Goal: Use online tool/utility: Utilize a website feature to perform a specific function

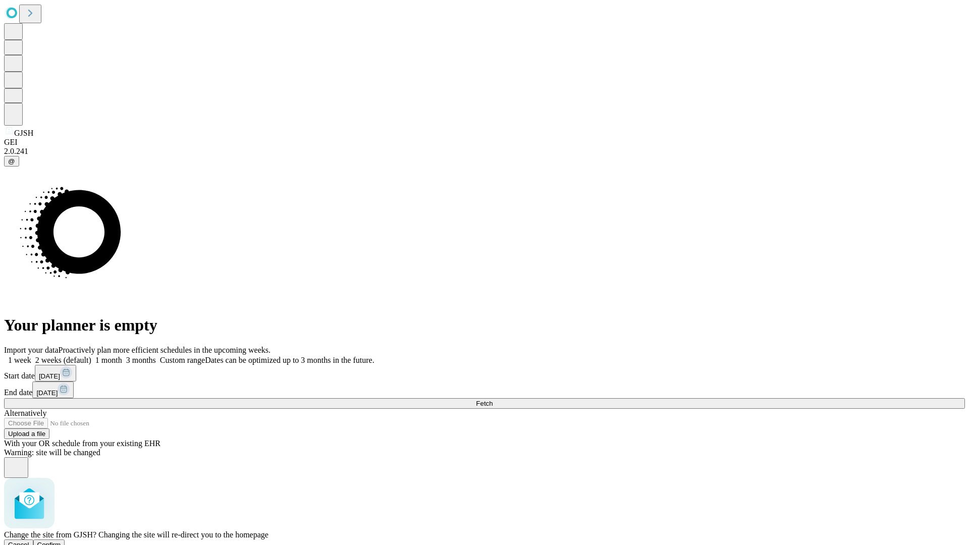
click at [61, 541] on span "Confirm" at bounding box center [49, 545] width 24 height 8
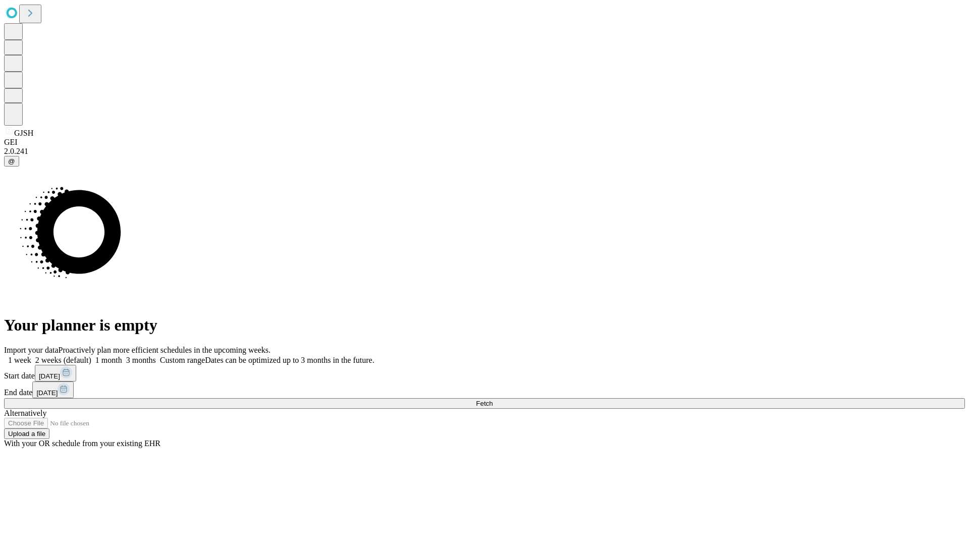
click at [122, 356] on label "1 month" at bounding box center [106, 360] width 31 height 9
click at [493, 400] on span "Fetch" at bounding box center [484, 404] width 17 height 8
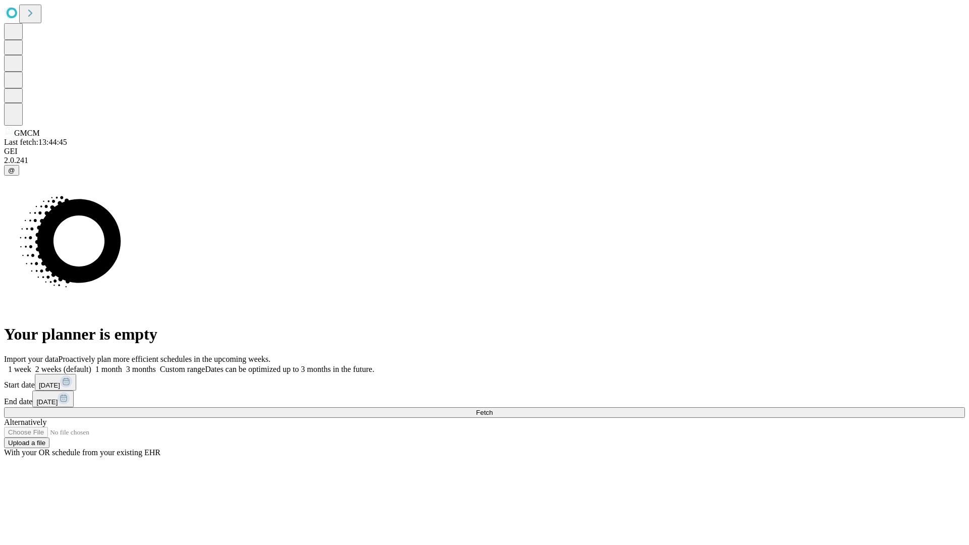
click at [122, 365] on label "1 month" at bounding box center [106, 369] width 31 height 9
click at [493, 409] on span "Fetch" at bounding box center [484, 413] width 17 height 8
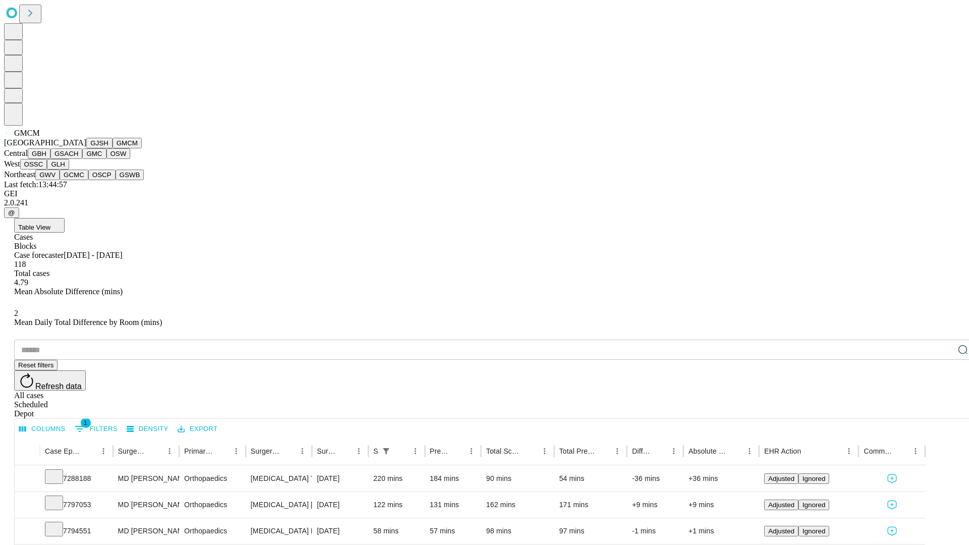
click at [50, 159] on button "GBH" at bounding box center [39, 153] width 23 height 11
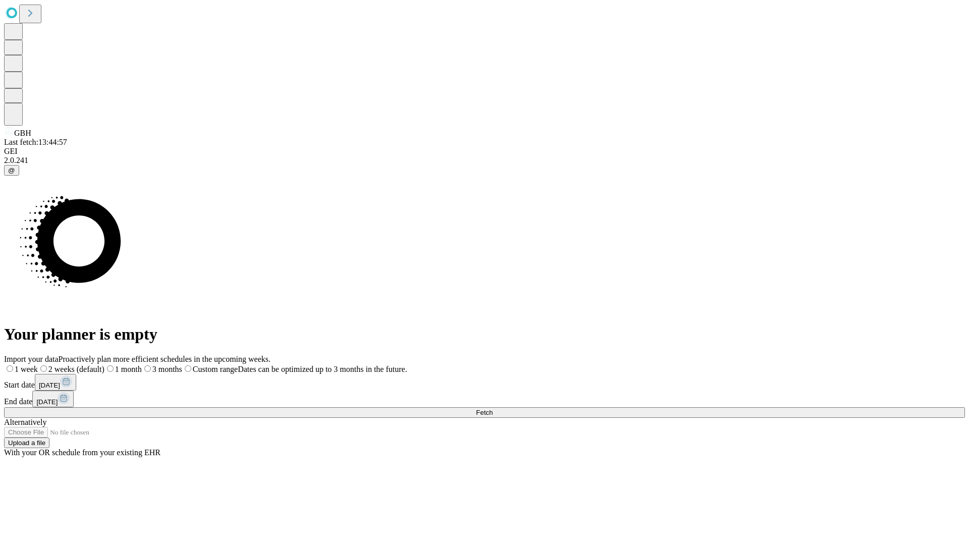
click at [142, 365] on label "1 month" at bounding box center [122, 369] width 37 height 9
click at [493, 409] on span "Fetch" at bounding box center [484, 413] width 17 height 8
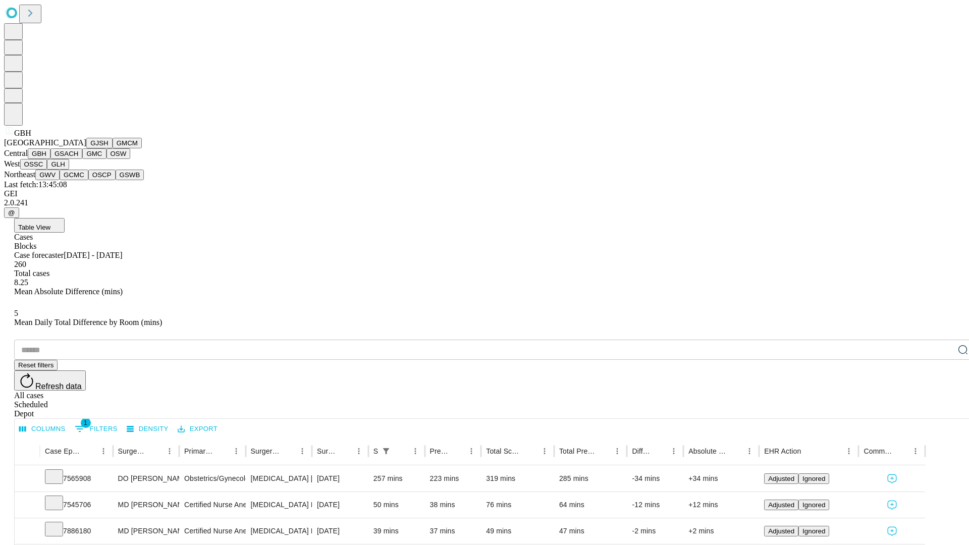
click at [78, 159] on button "GSACH" at bounding box center [66, 153] width 32 height 11
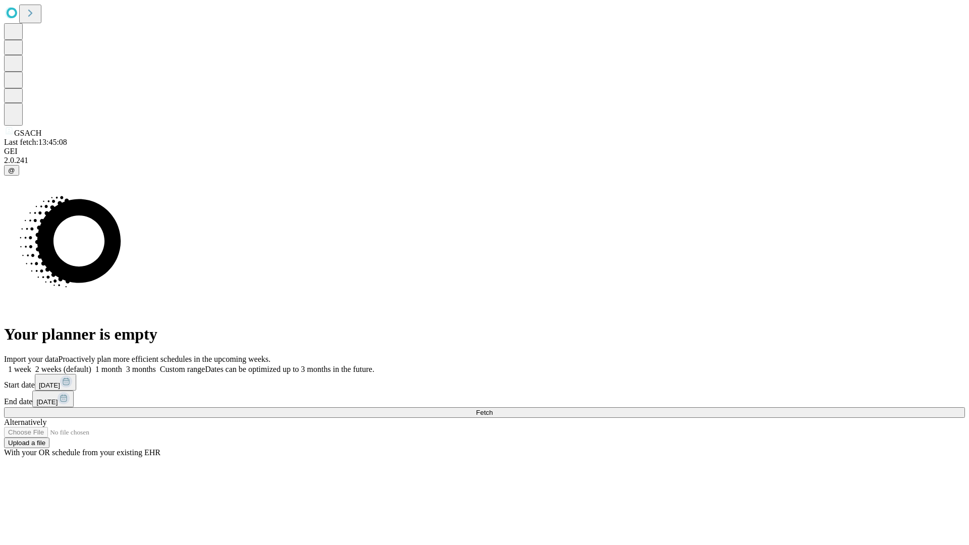
click at [122, 365] on label "1 month" at bounding box center [106, 369] width 31 height 9
click at [493, 409] on span "Fetch" at bounding box center [484, 413] width 17 height 8
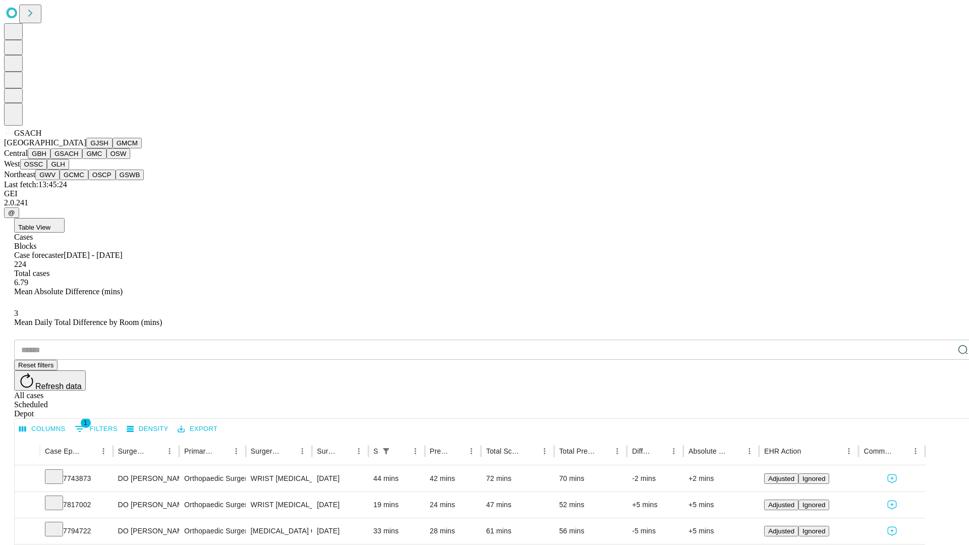
click at [82, 159] on button "GMC" at bounding box center [94, 153] width 24 height 11
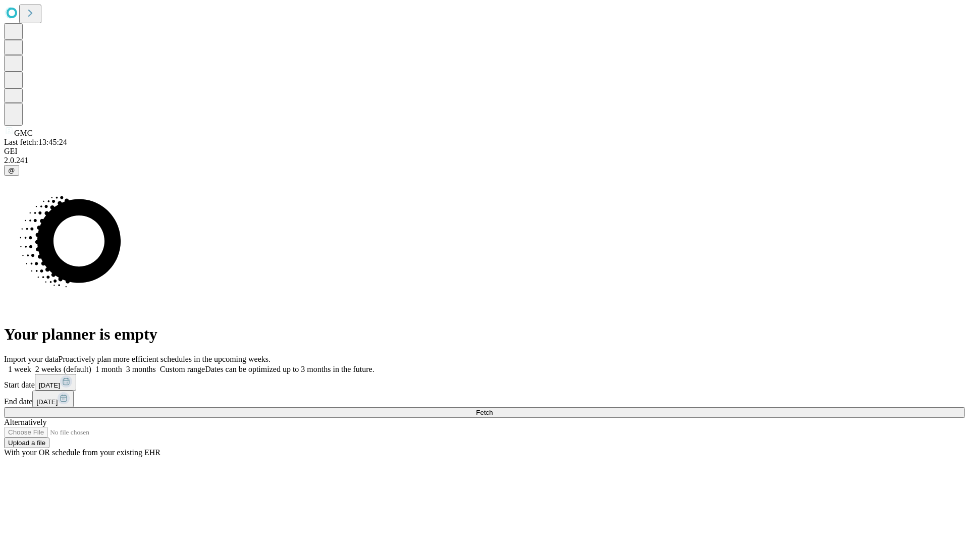
click at [122, 365] on label "1 month" at bounding box center [106, 369] width 31 height 9
click at [493, 409] on span "Fetch" at bounding box center [484, 413] width 17 height 8
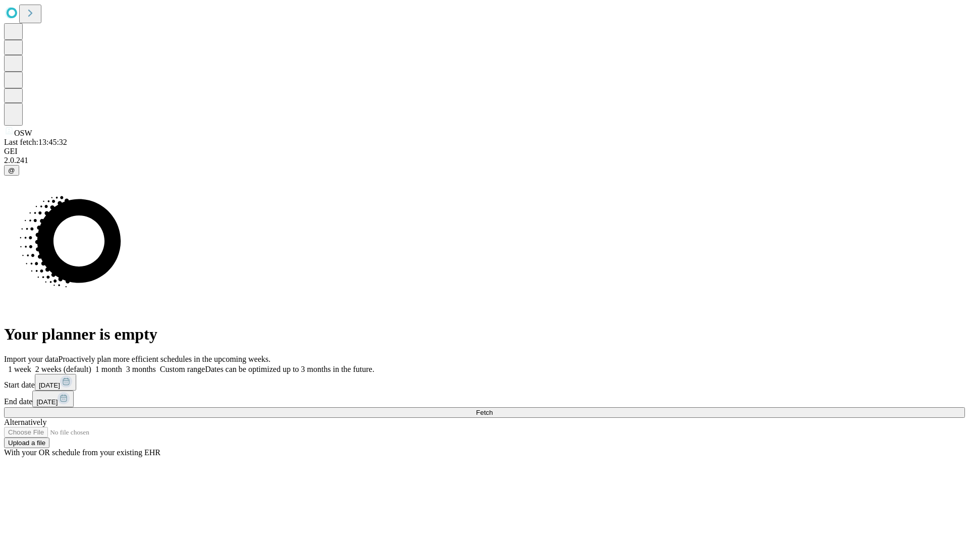
click at [122, 365] on label "1 month" at bounding box center [106, 369] width 31 height 9
click at [493, 409] on span "Fetch" at bounding box center [484, 413] width 17 height 8
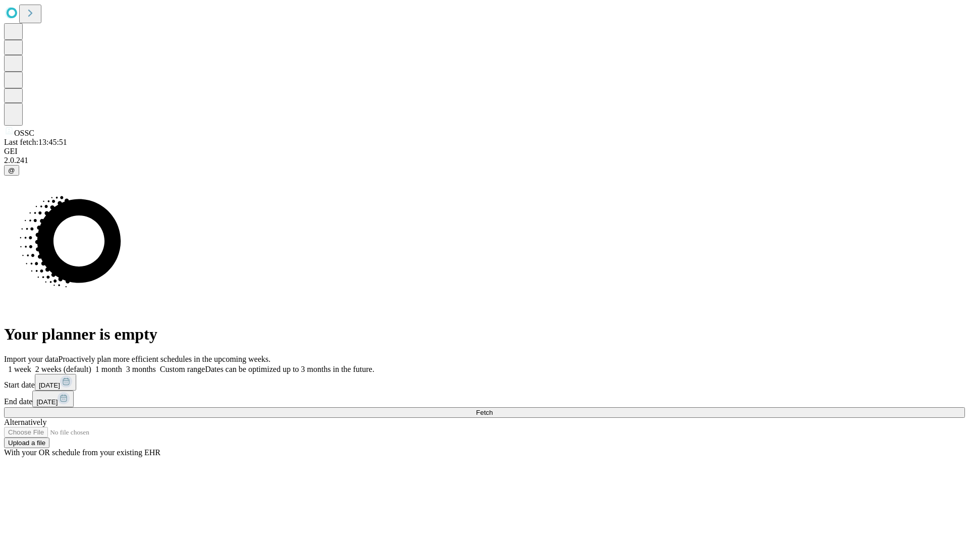
click at [122, 365] on label "1 month" at bounding box center [106, 369] width 31 height 9
click at [493, 409] on span "Fetch" at bounding box center [484, 413] width 17 height 8
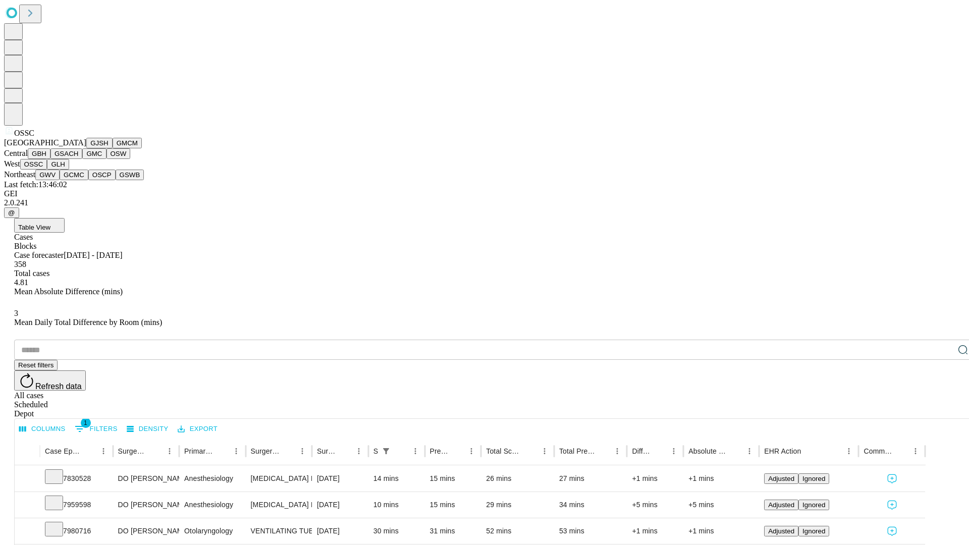
click at [69, 170] on button "GLH" at bounding box center [58, 164] width 22 height 11
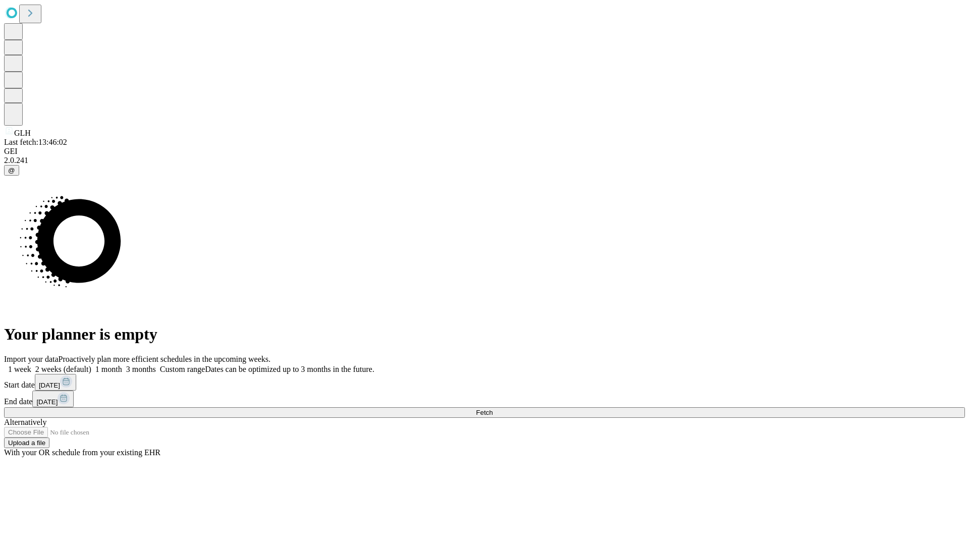
click at [493, 409] on span "Fetch" at bounding box center [484, 413] width 17 height 8
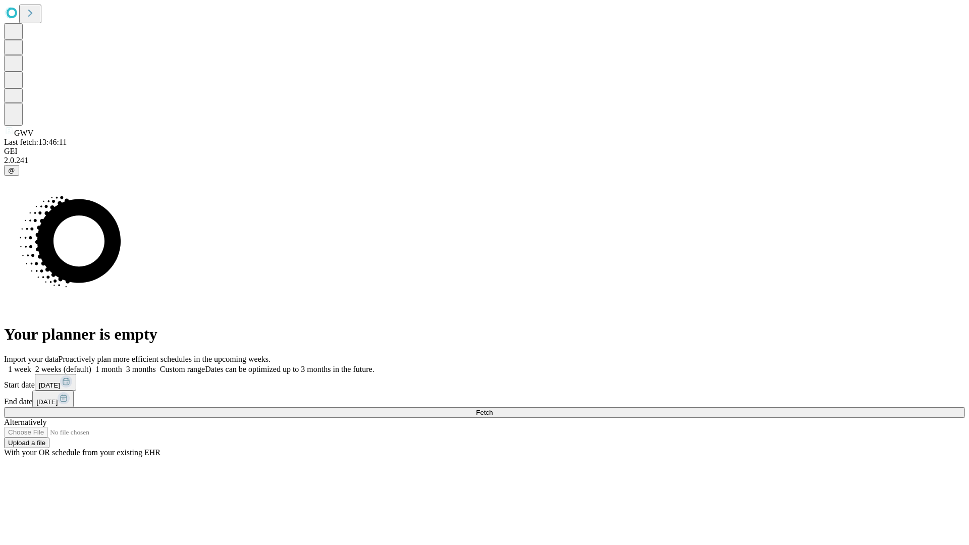
click at [493, 409] on span "Fetch" at bounding box center [484, 413] width 17 height 8
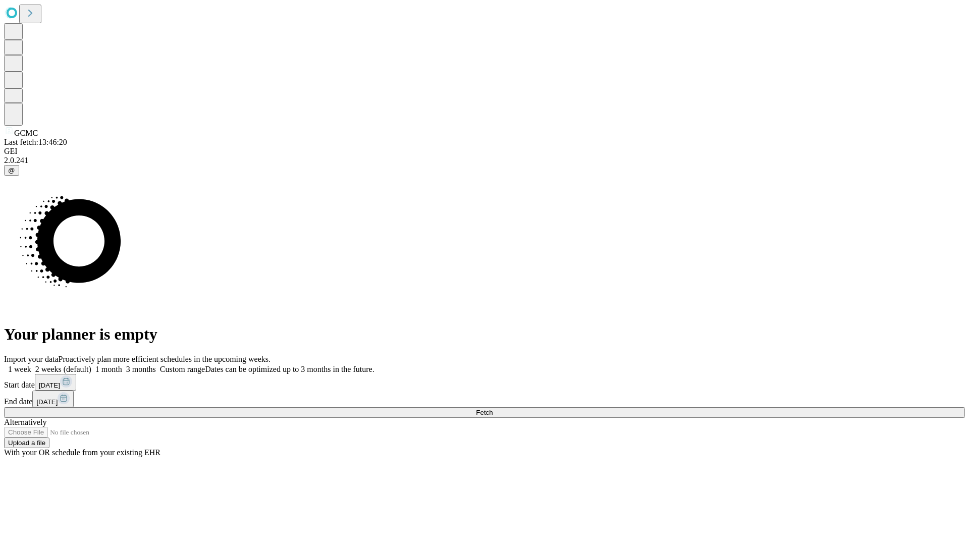
click at [122, 365] on label "1 month" at bounding box center [106, 369] width 31 height 9
click at [493, 409] on span "Fetch" at bounding box center [484, 413] width 17 height 8
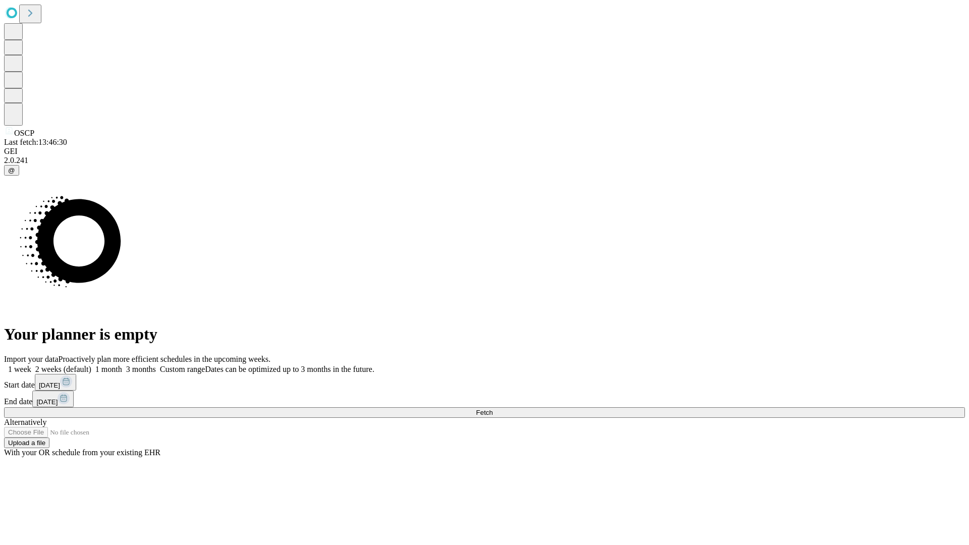
click at [122, 365] on label "1 month" at bounding box center [106, 369] width 31 height 9
click at [493, 409] on span "Fetch" at bounding box center [484, 413] width 17 height 8
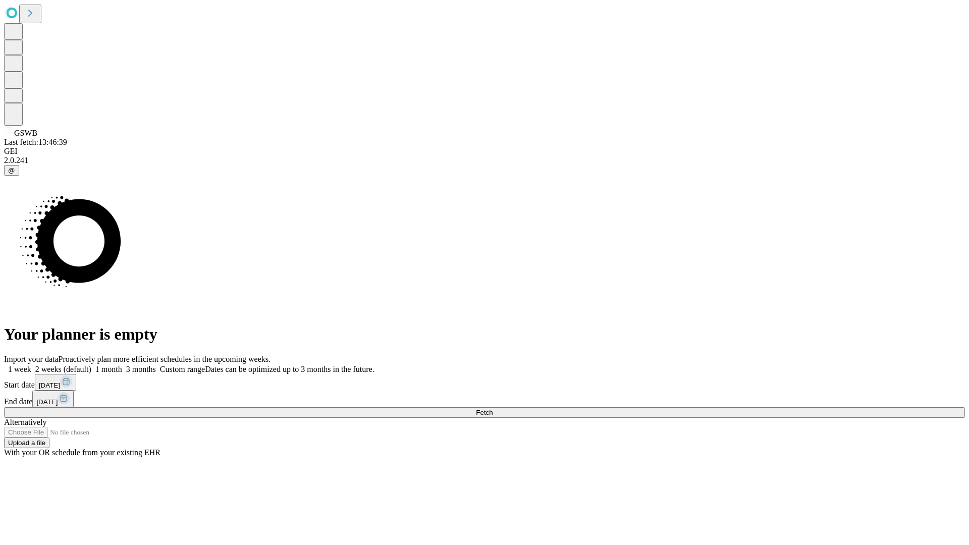
click at [493, 409] on span "Fetch" at bounding box center [484, 413] width 17 height 8
